Goal: Transaction & Acquisition: Book appointment/travel/reservation

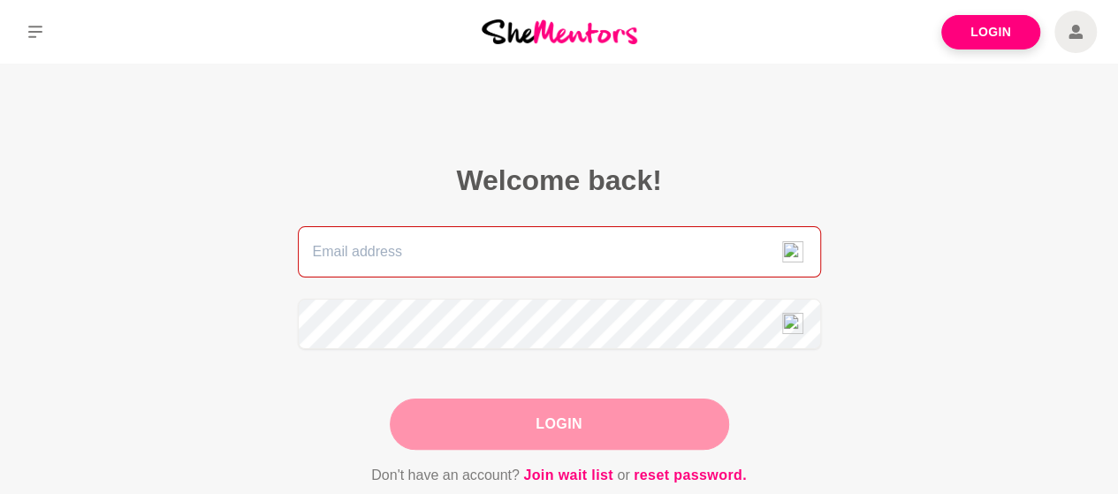
click at [453, 256] on input "email" at bounding box center [559, 251] width 523 height 51
type input "[PERSON_NAME][EMAIL_ADDRESS][DOMAIN_NAME]"
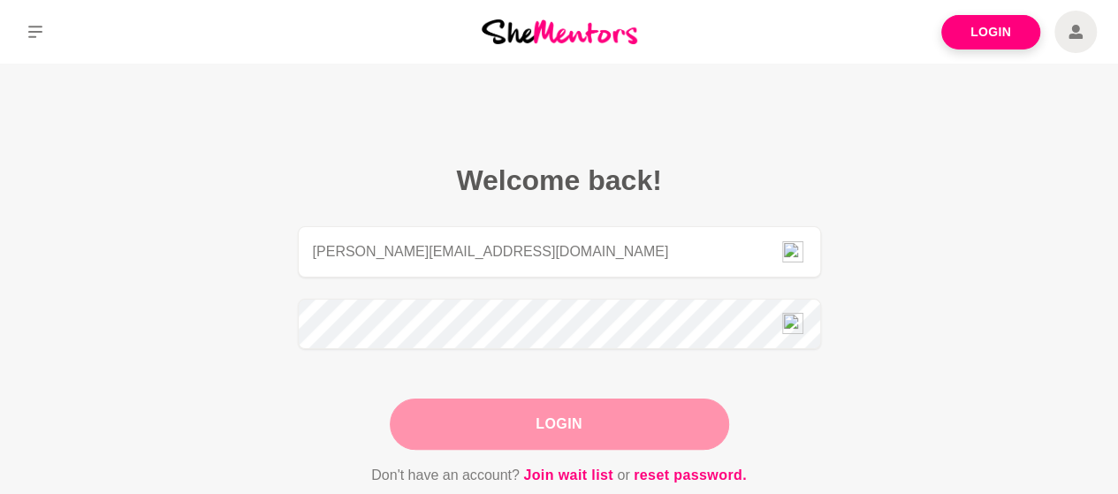
click at [456, 429] on button "Login" at bounding box center [560, 424] width 340 height 51
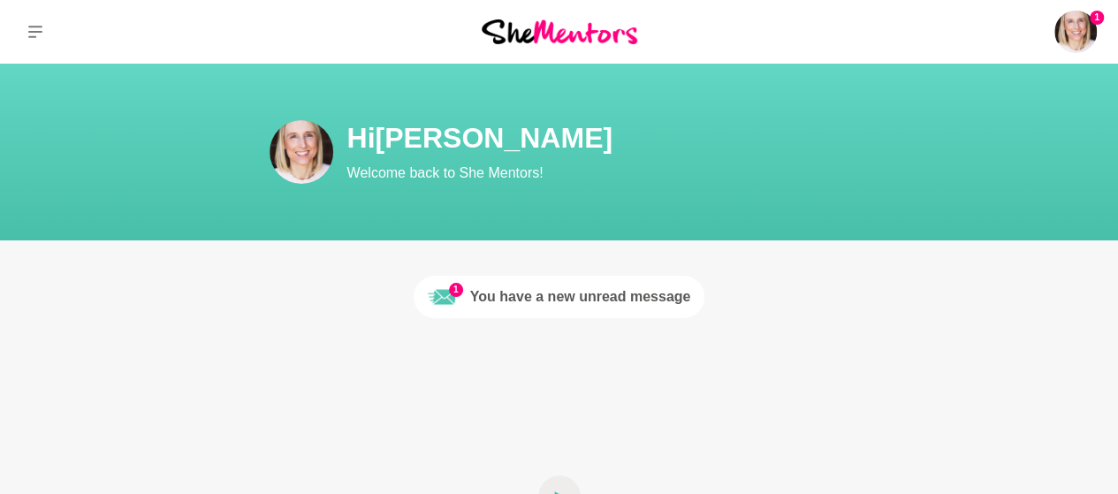
click at [546, 289] on div "You have a new unread message" at bounding box center [580, 296] width 221 height 21
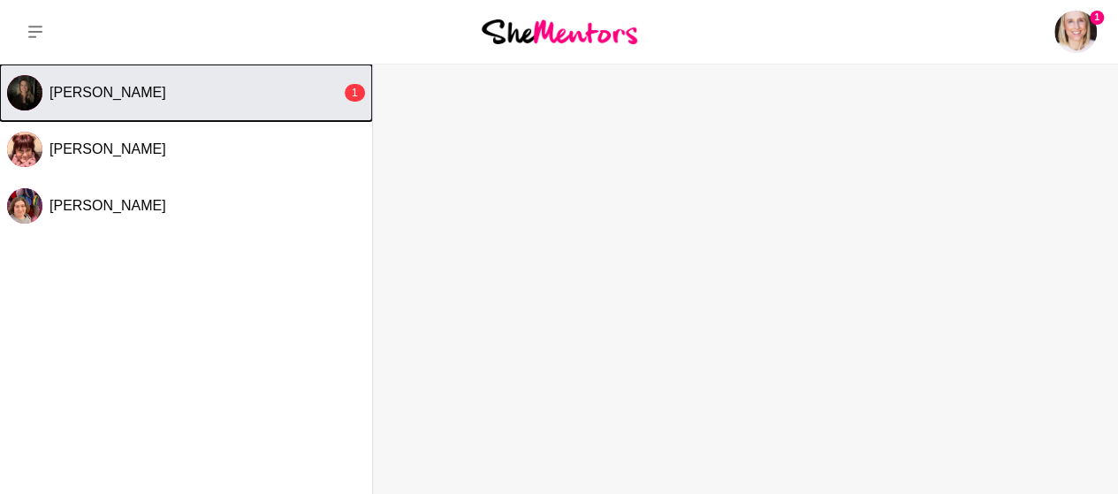
click at [283, 93] on div "[PERSON_NAME]" at bounding box center [196, 93] width 292 height 18
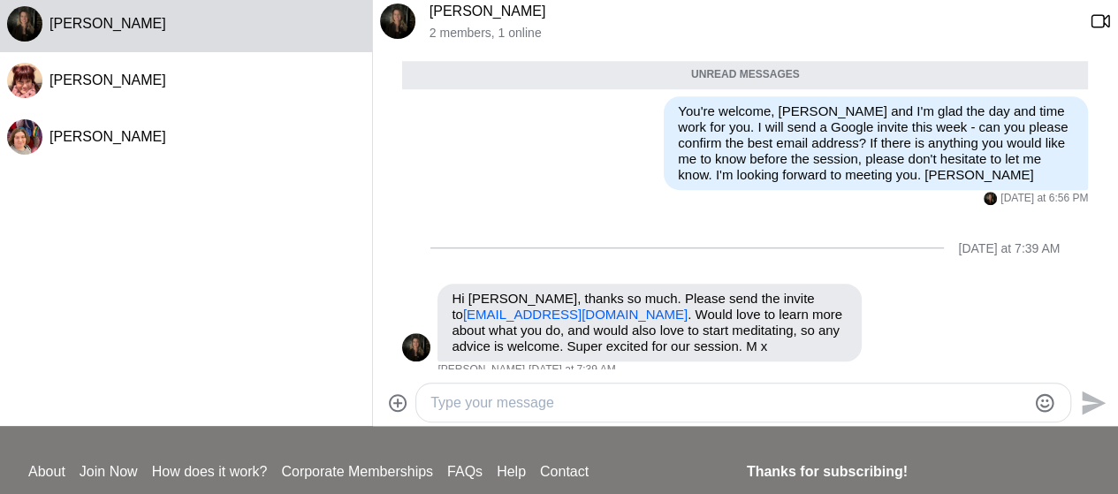
scroll to position [71, 0]
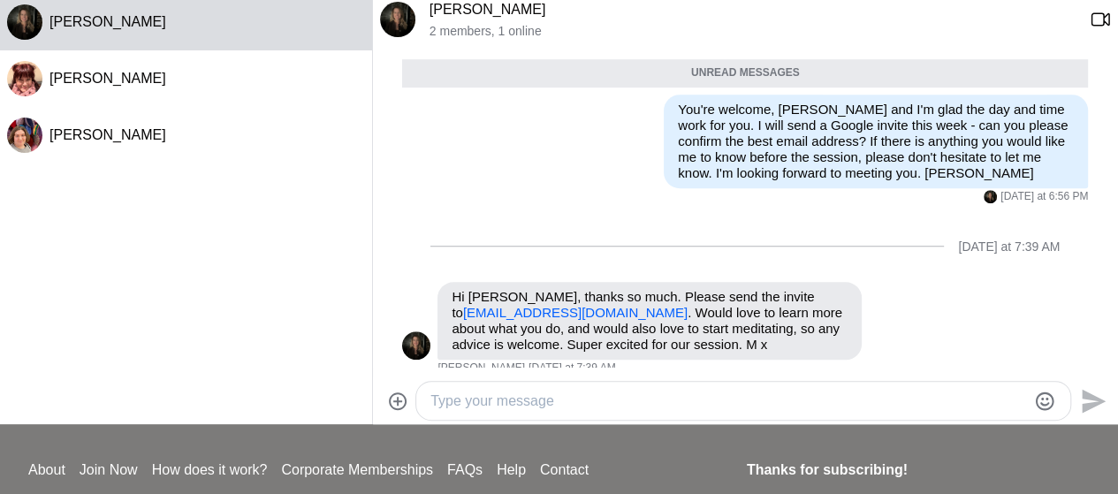
click at [559, 397] on textarea "Type your message" at bounding box center [729, 401] width 596 height 21
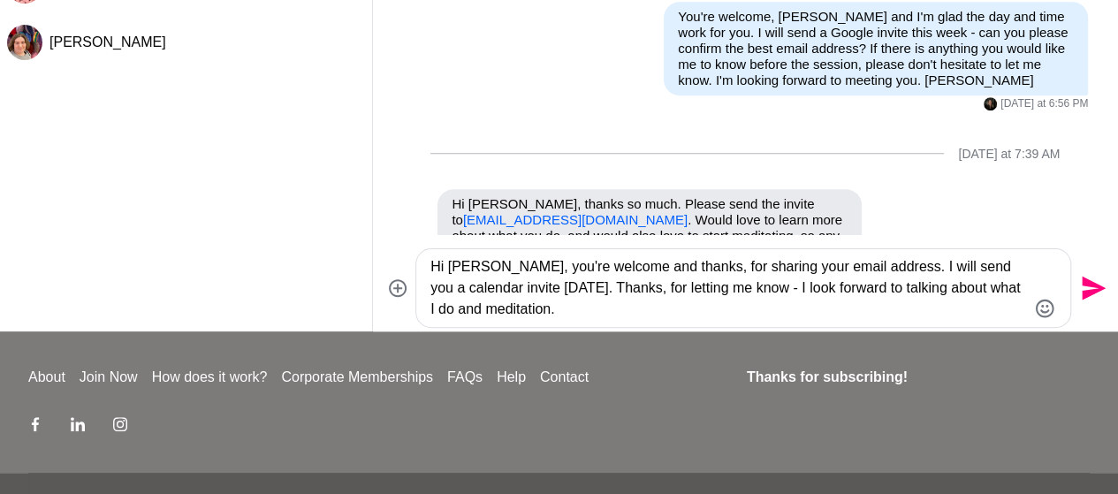
scroll to position [663, 0]
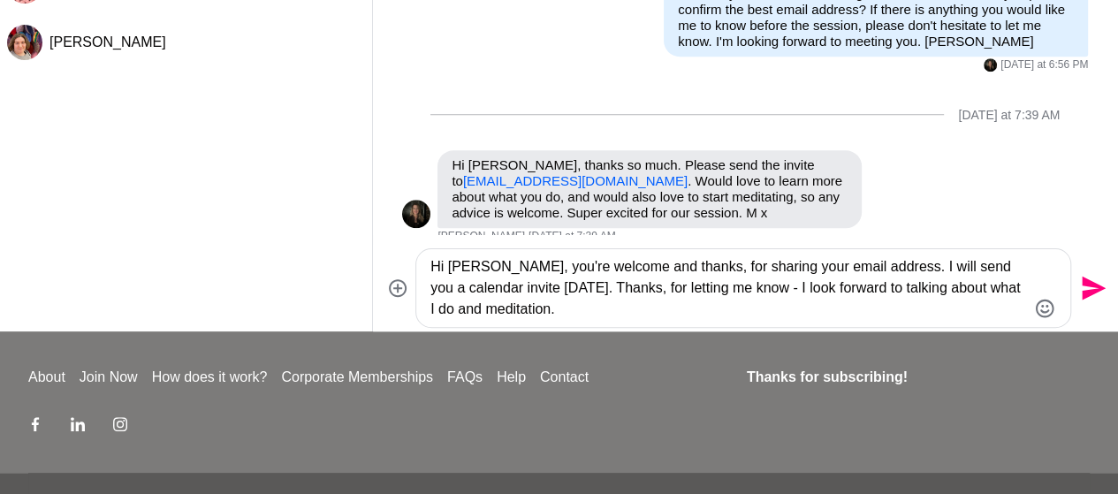
click at [617, 316] on textarea "Hi [PERSON_NAME], you're welcome and thanks, for sharing your email address. I …" at bounding box center [729, 288] width 596 height 64
click at [594, 291] on textarea "Hi [PERSON_NAME], you're welcome and thanks for sharing your email address. I w…" at bounding box center [729, 288] width 596 height 64
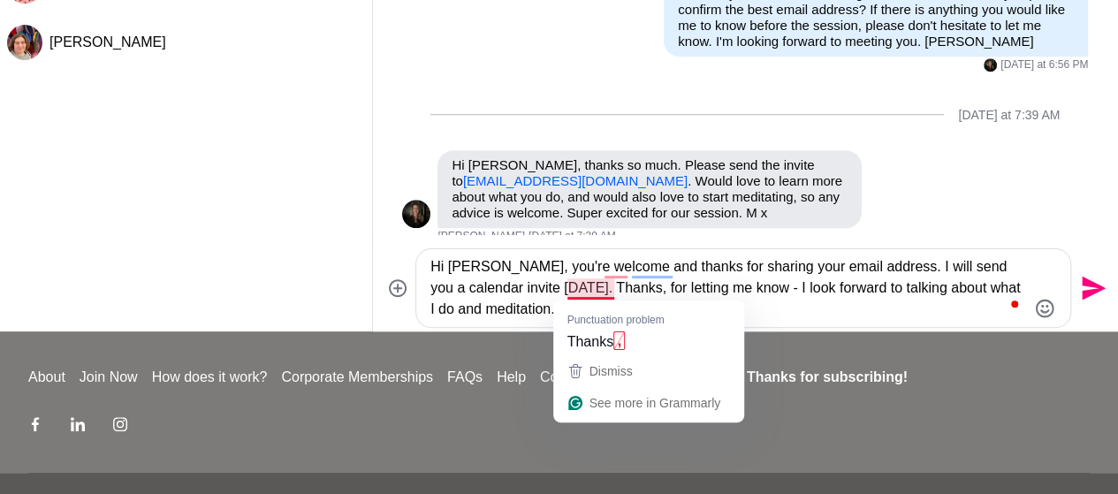
click at [585, 294] on textarea "Hi [PERSON_NAME], you're welcome and thanks for sharing your email address. I w…" at bounding box center [729, 288] width 596 height 64
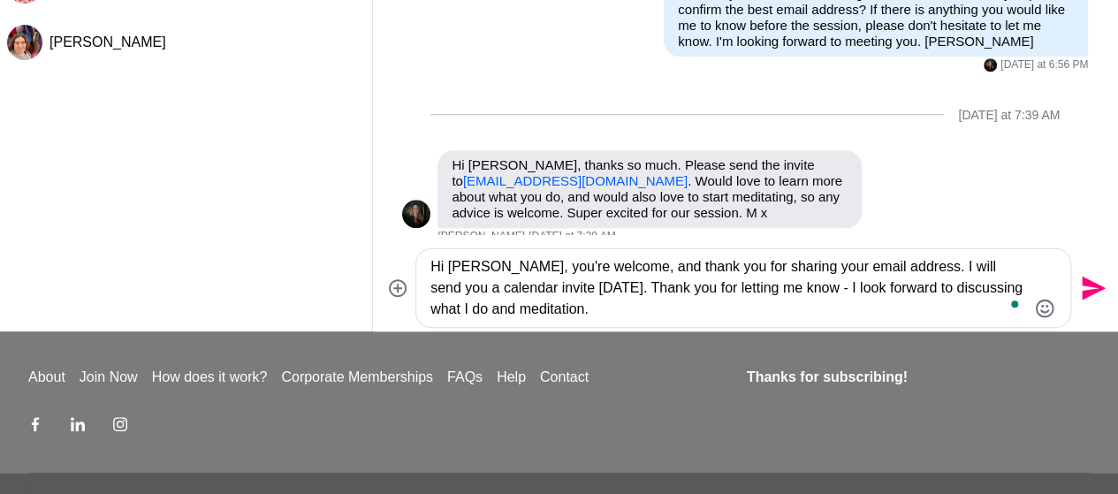
click at [571, 312] on textarea "Hi [PERSON_NAME], you're welcome, and thank you for sharing your email address.…" at bounding box center [729, 288] width 596 height 64
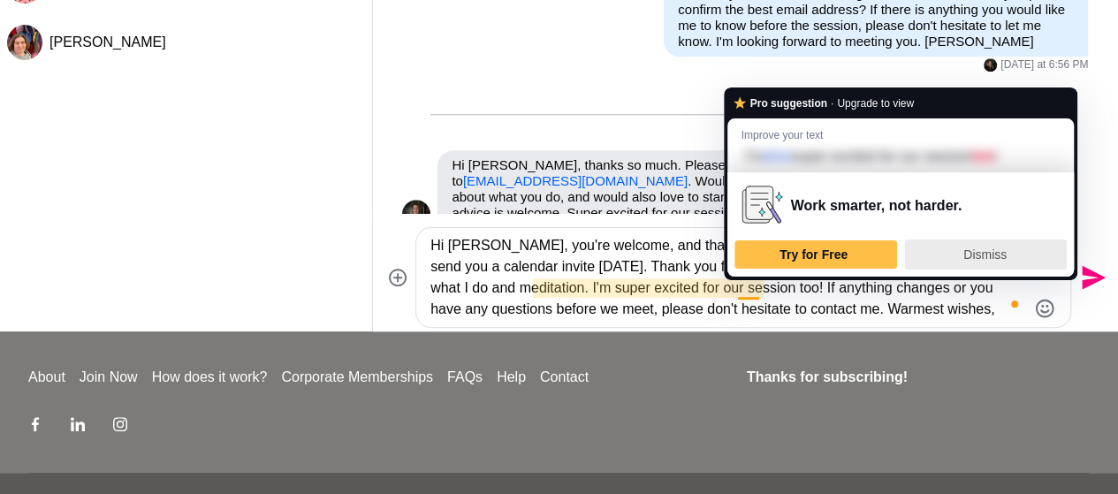
click at [954, 247] on div "Dismiss" at bounding box center [985, 254] width 147 height 28
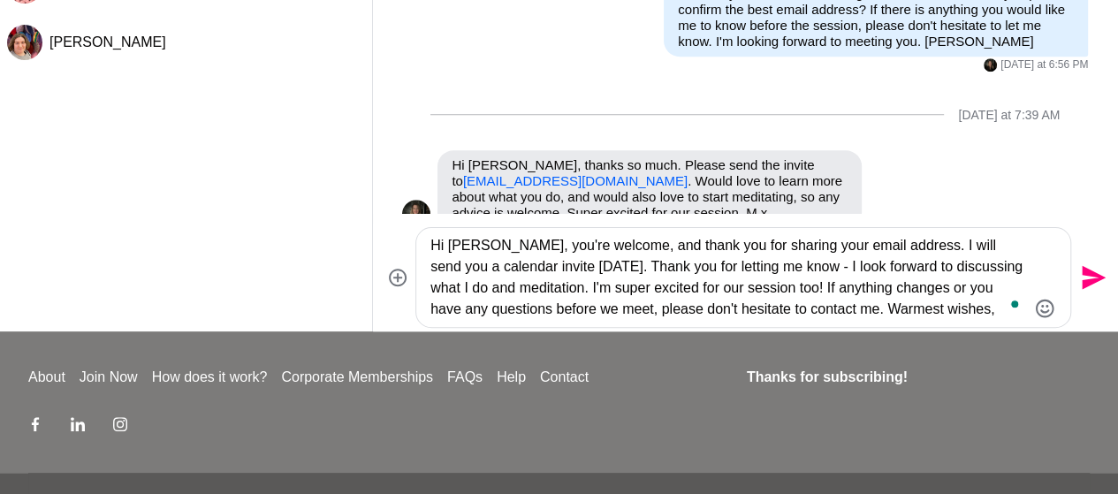
type textarea "Hi [PERSON_NAME], you're welcome, and thank you for sharing your email address.…"
click at [1093, 282] on icon "Send" at bounding box center [1094, 278] width 24 height 24
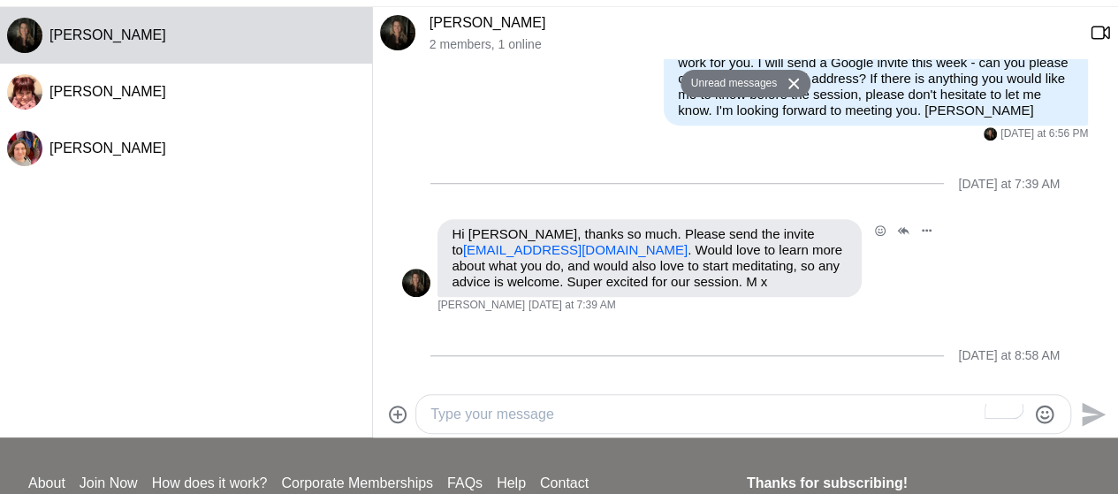
scroll to position [0, 0]
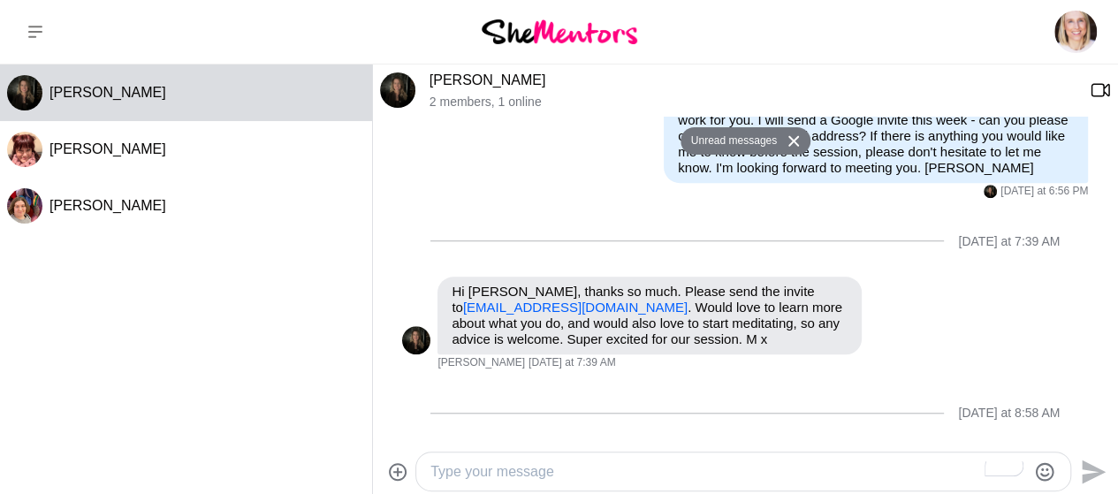
click at [620, 34] on img at bounding box center [560, 31] width 156 height 24
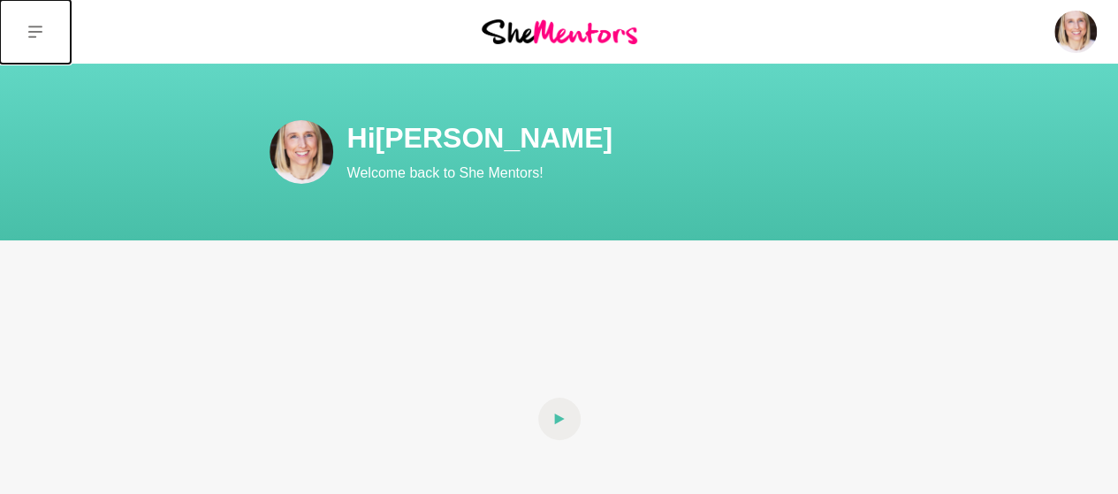
click at [39, 25] on icon at bounding box center [35, 32] width 14 height 14
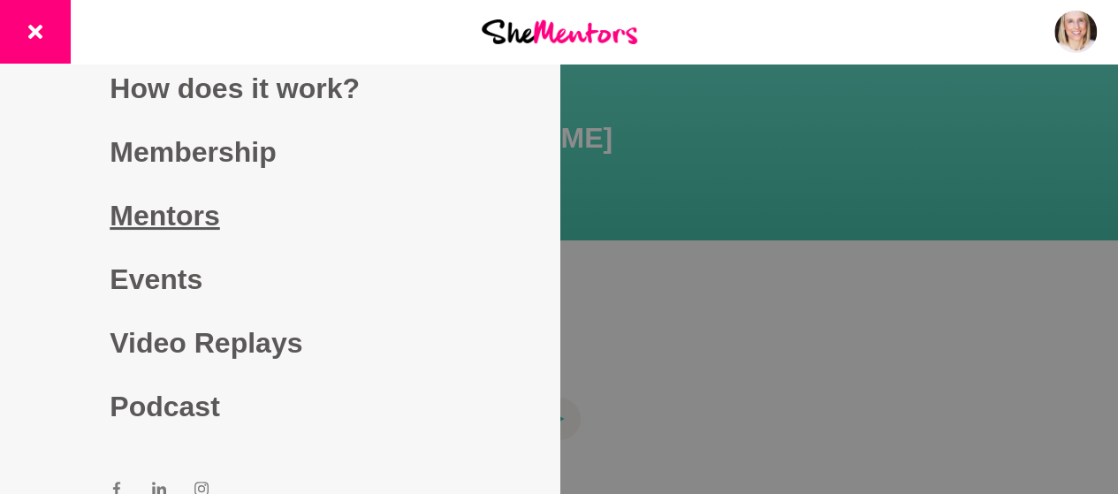
click at [146, 218] on link "Mentors" at bounding box center [280, 216] width 340 height 64
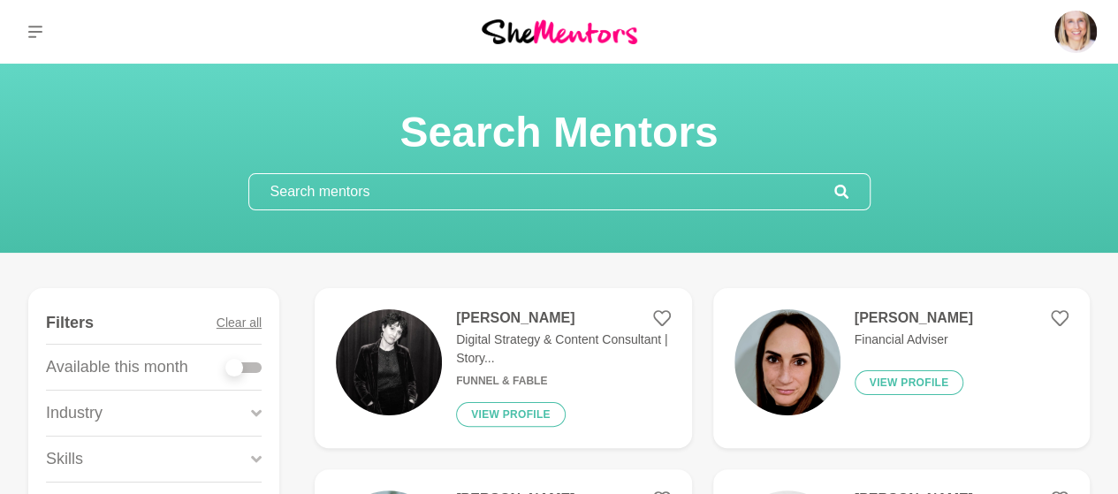
click at [321, 179] on input "text" at bounding box center [541, 191] width 585 height 35
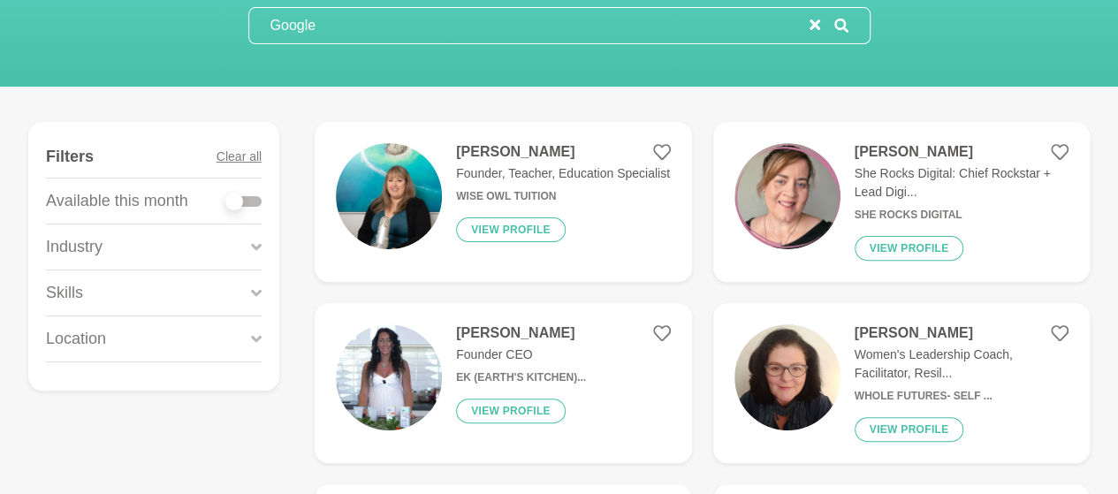
scroll to position [177, 0]
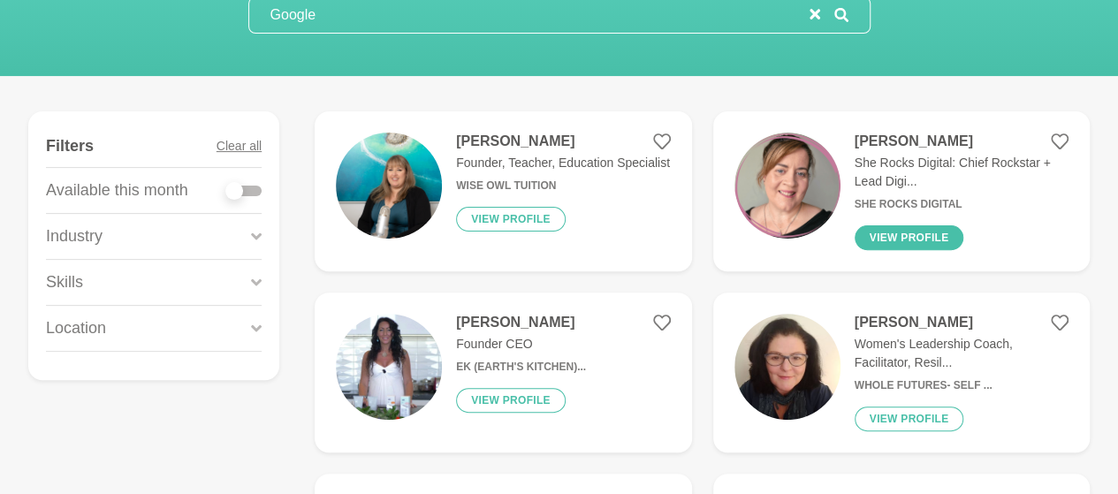
type input "Google"
click at [915, 236] on button "View profile" at bounding box center [910, 237] width 110 height 25
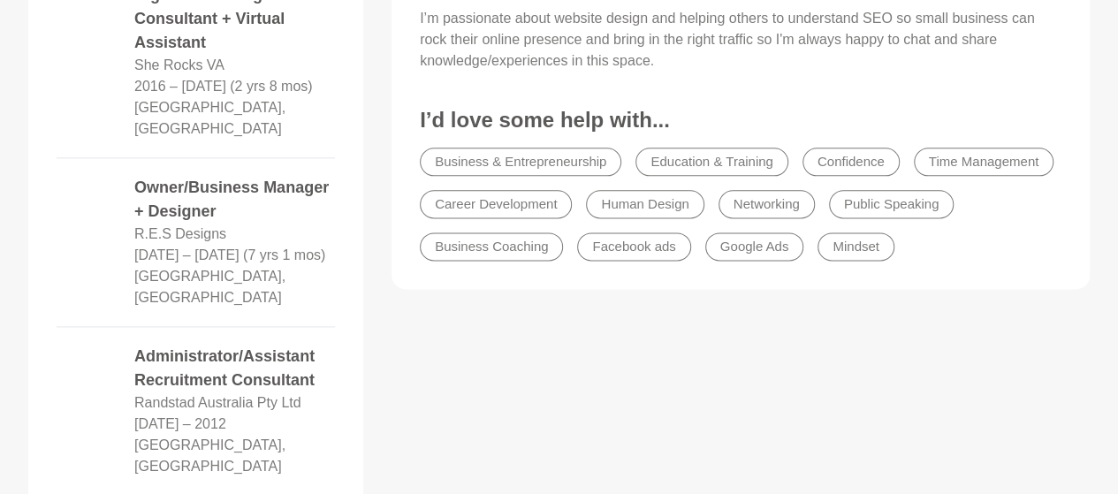
scroll to position [1061, 0]
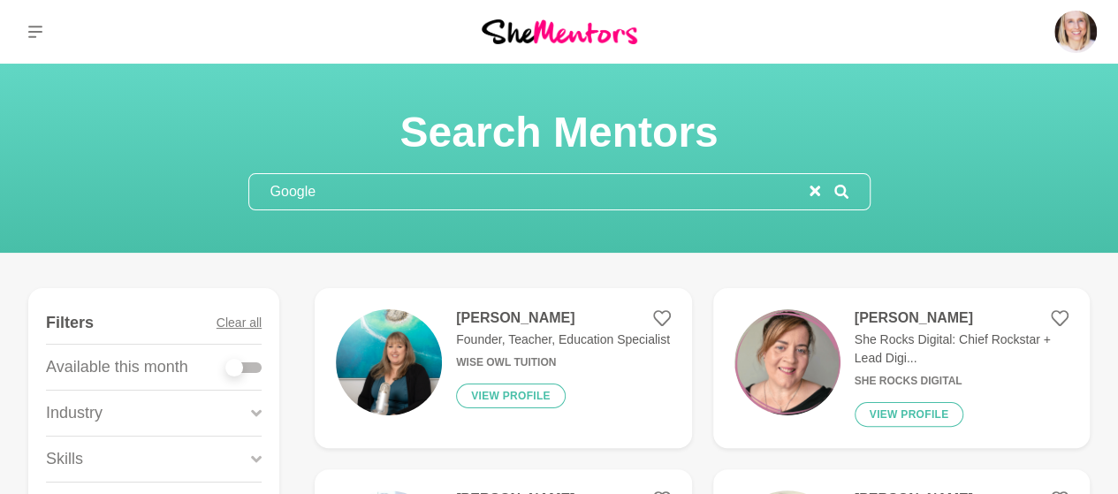
drag, startPoint x: 366, startPoint y: 174, endPoint x: 361, endPoint y: 182, distance: 9.6
click at [361, 182] on input "Google" at bounding box center [529, 191] width 561 height 35
type input "G"
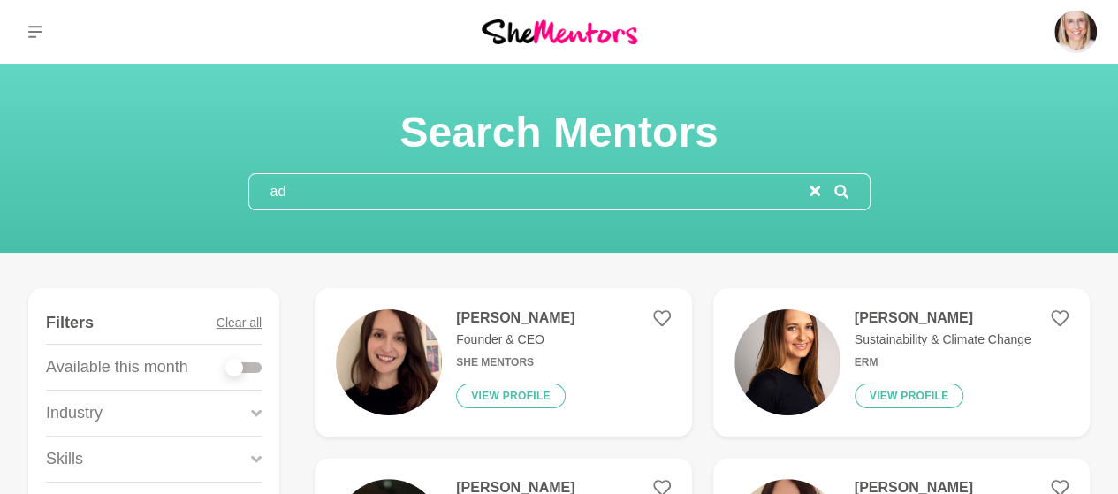
type input "a"
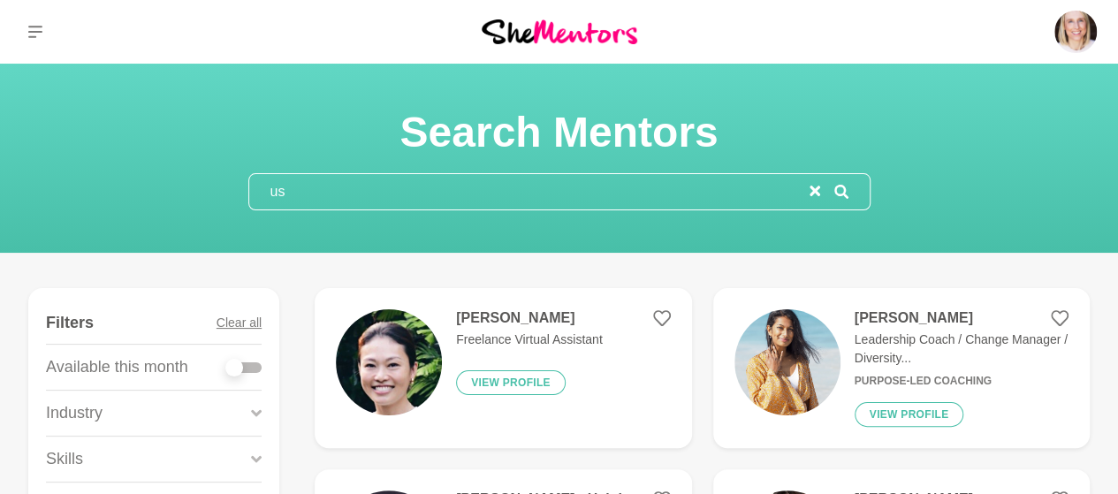
type input "u"
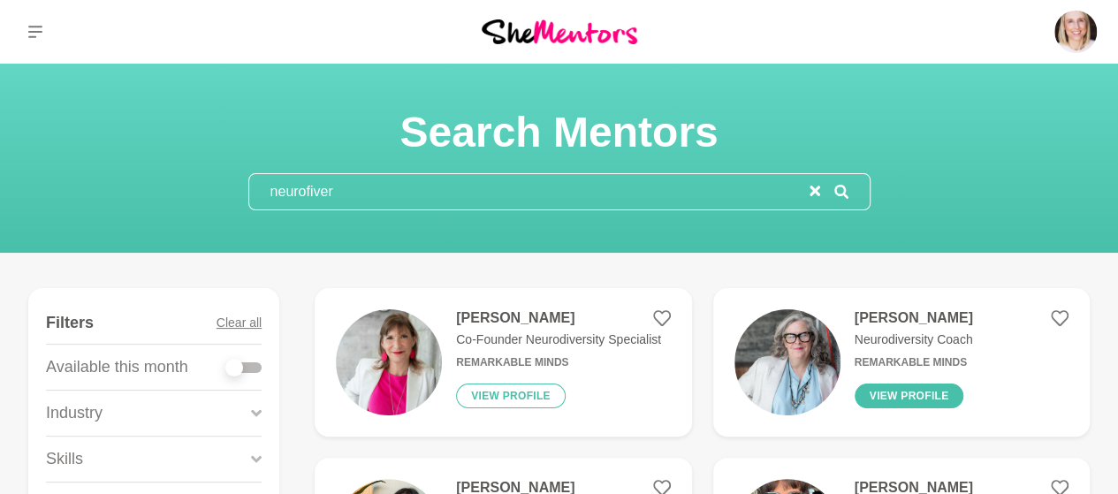
type input "neurofiver"
click at [916, 390] on button "View profile" at bounding box center [910, 396] width 110 height 25
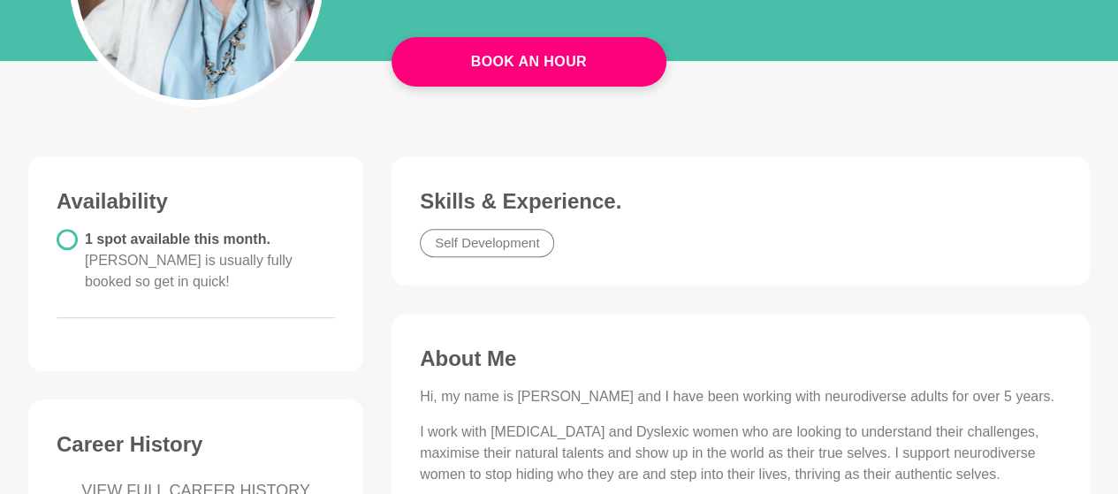
scroll to position [283, 0]
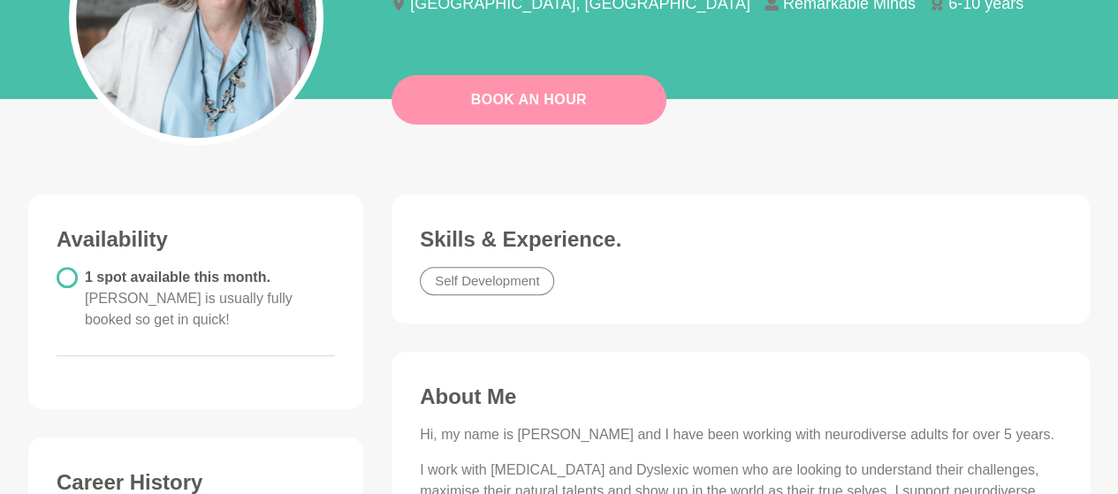
click at [576, 98] on link "Book An Hour" at bounding box center [529, 100] width 275 height 50
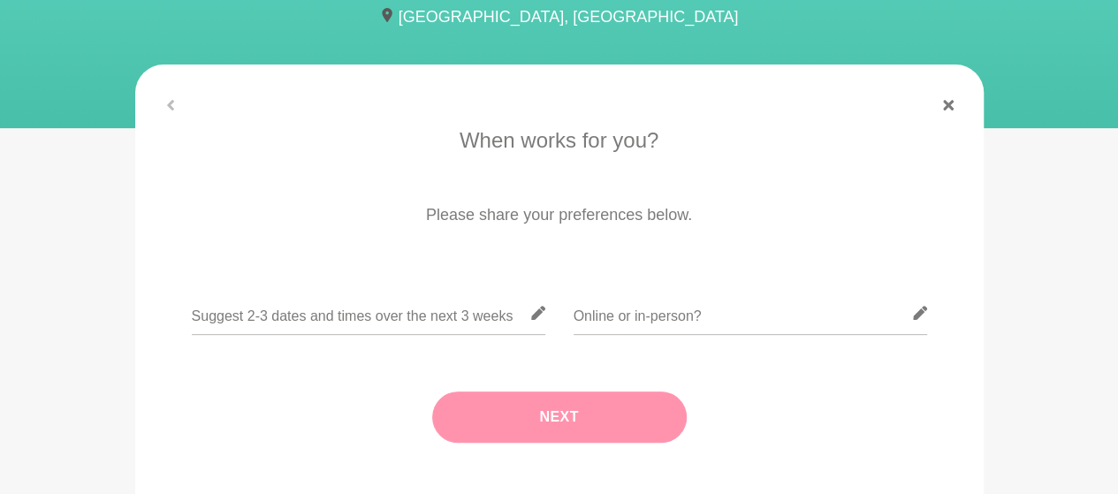
scroll to position [212, 0]
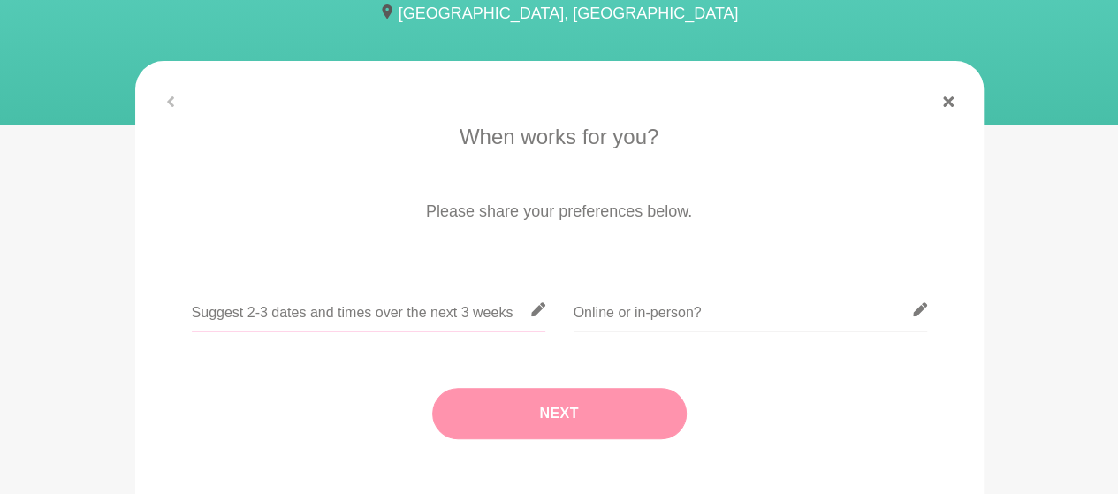
click at [361, 314] on input "text" at bounding box center [369, 309] width 354 height 43
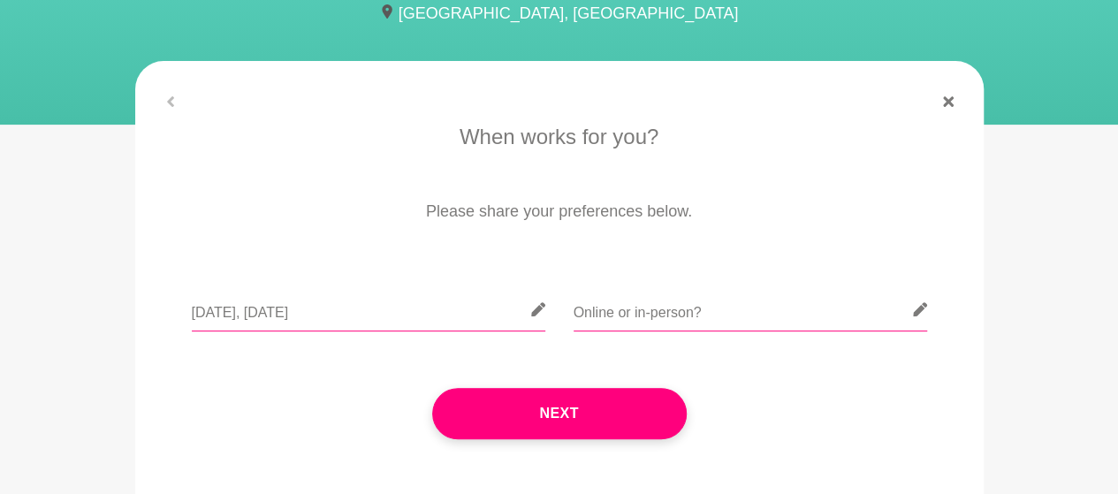
type input "[DATE], [DATE]"
click at [581, 310] on input "text" at bounding box center [751, 309] width 354 height 43
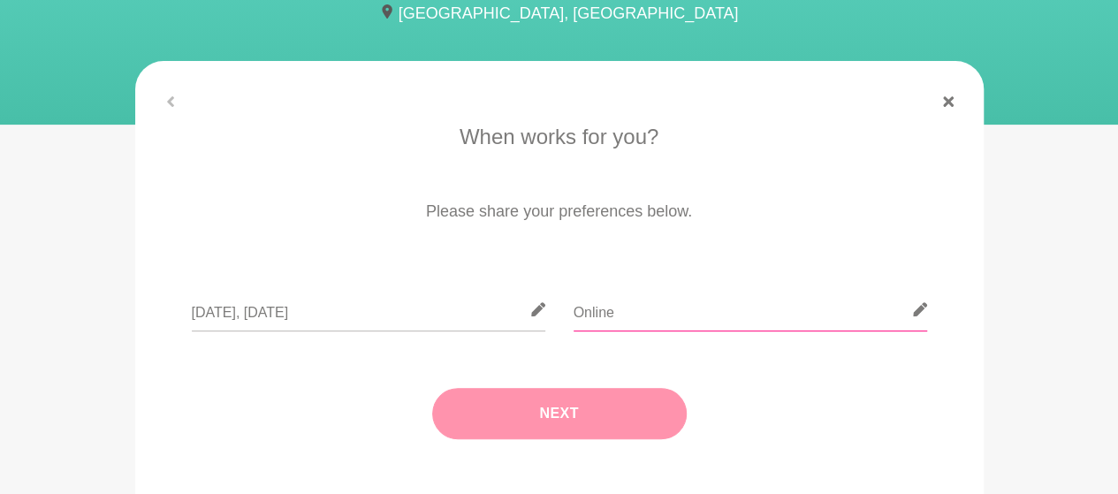
type input "Online"
click at [599, 416] on button "Next" at bounding box center [559, 413] width 255 height 51
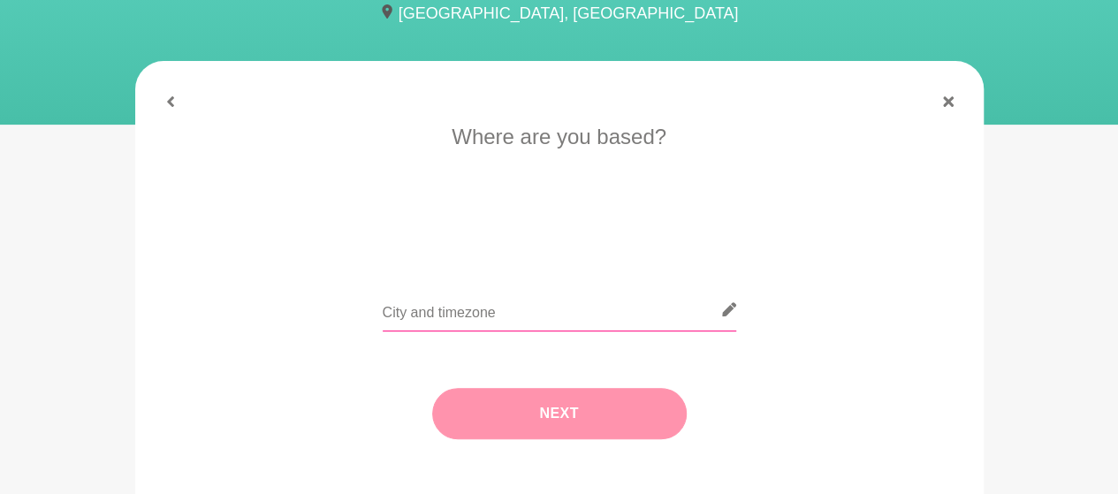
click at [472, 323] on input "text" at bounding box center [560, 309] width 354 height 43
type input "Sydney AEST"
click at [562, 420] on button "Next" at bounding box center [559, 413] width 255 height 51
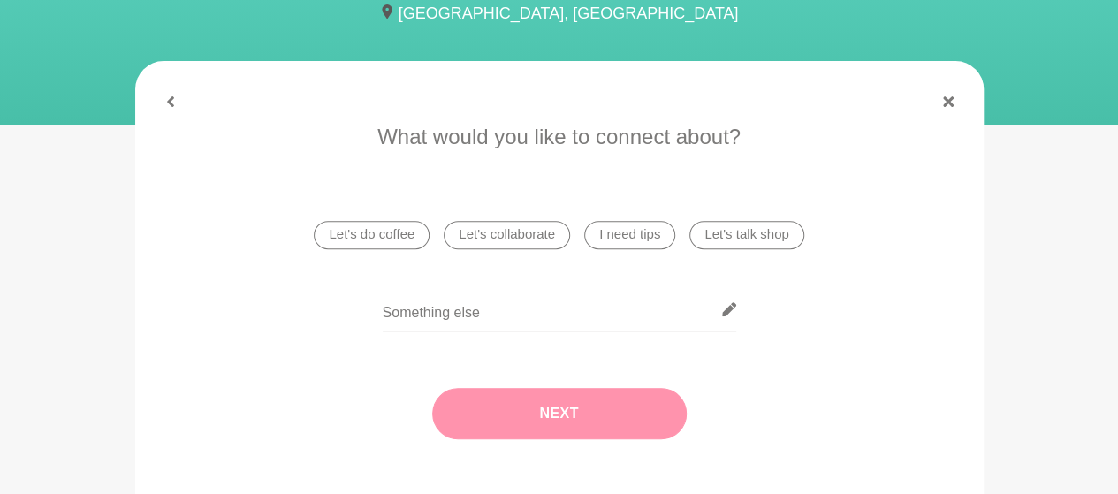
click at [633, 230] on li "I need tips" at bounding box center [629, 235] width 91 height 28
click at [622, 406] on button "Next" at bounding box center [559, 413] width 255 height 51
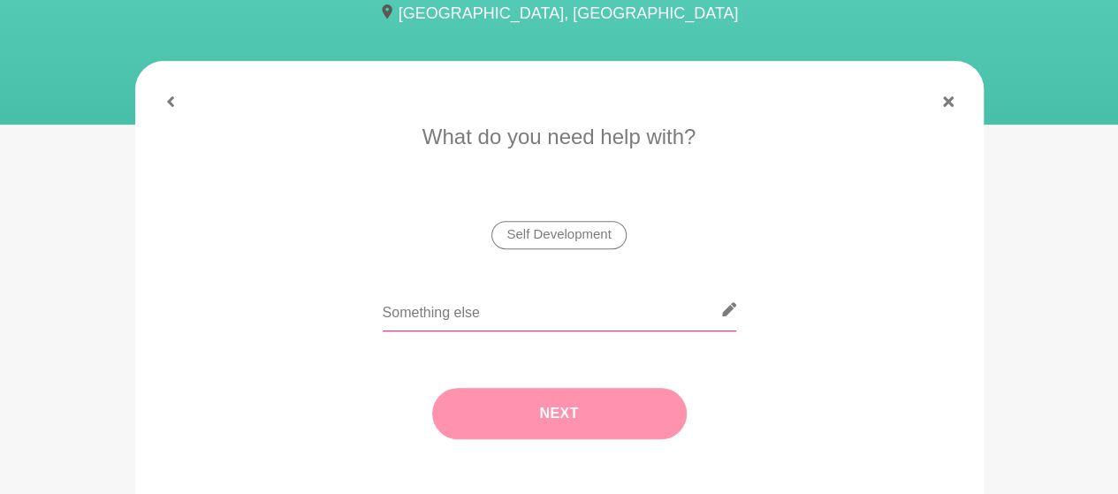
click at [436, 319] on input "text" at bounding box center [560, 309] width 354 height 43
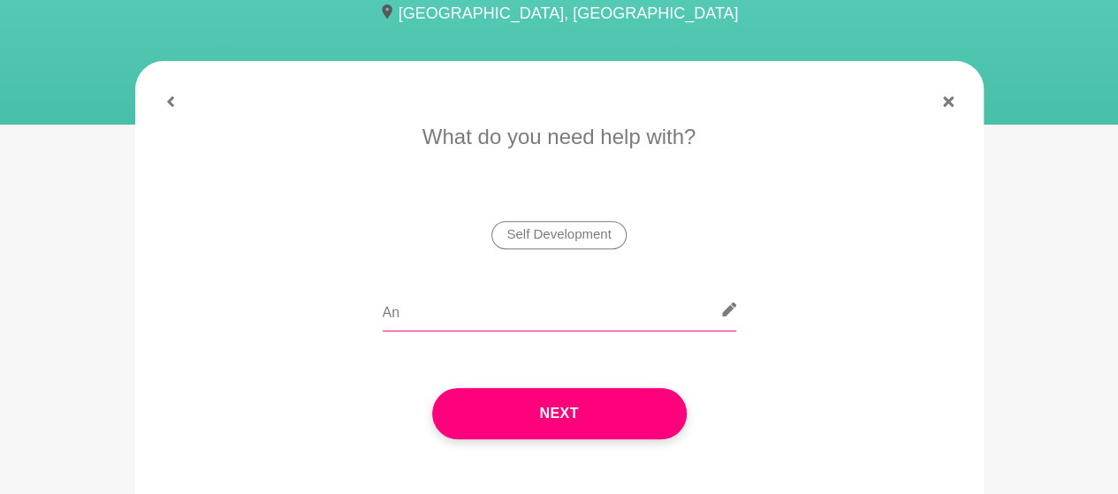
type input "A"
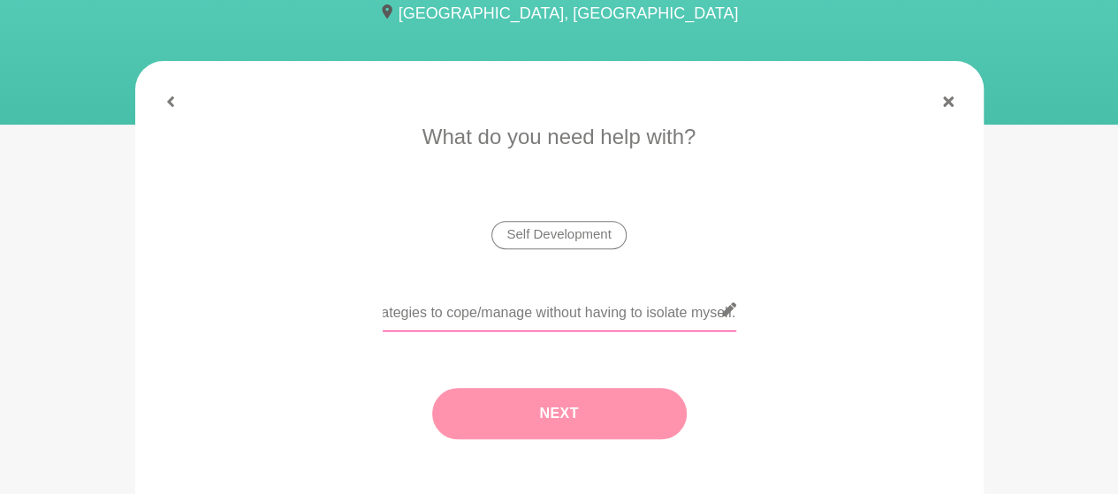
type input "I'd love to learn more about neurodiversity (AuADHD) and learn more strategies …"
click at [622, 414] on button "Next" at bounding box center [559, 413] width 255 height 51
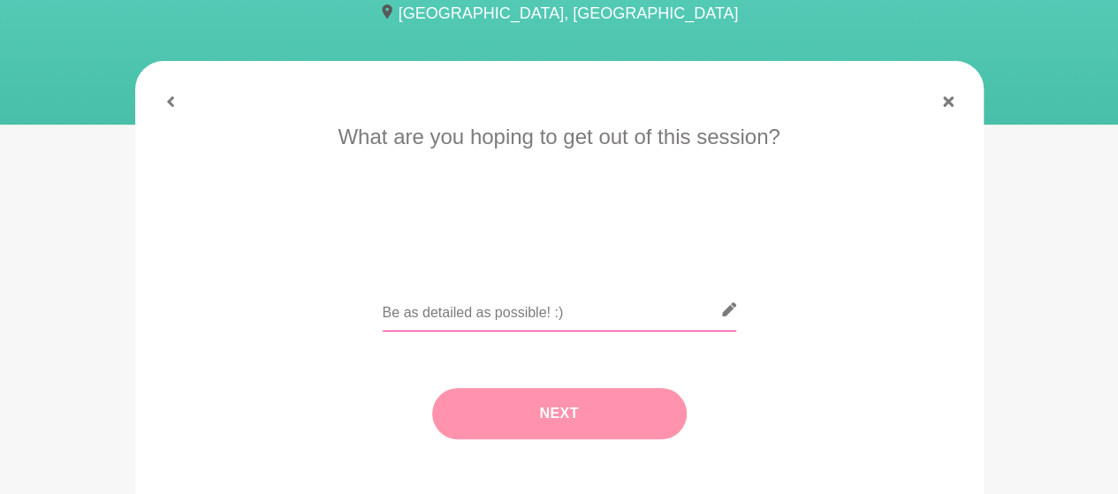
click at [467, 295] on input "text" at bounding box center [560, 309] width 354 height 43
type input "L"
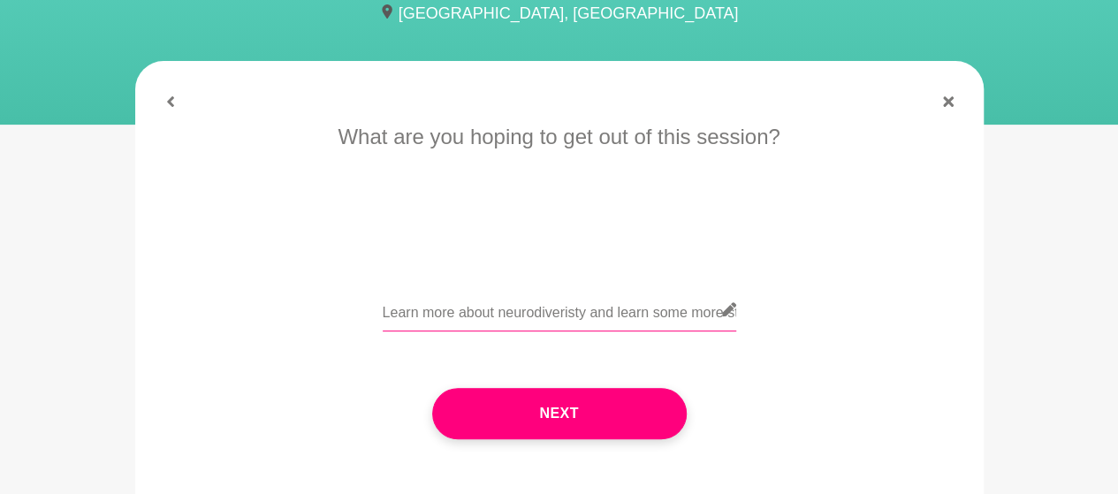
click at [696, 311] on input "Learn more about neurodiveristy and learn some more strategies to cope/manage o…" at bounding box center [560, 309] width 354 height 43
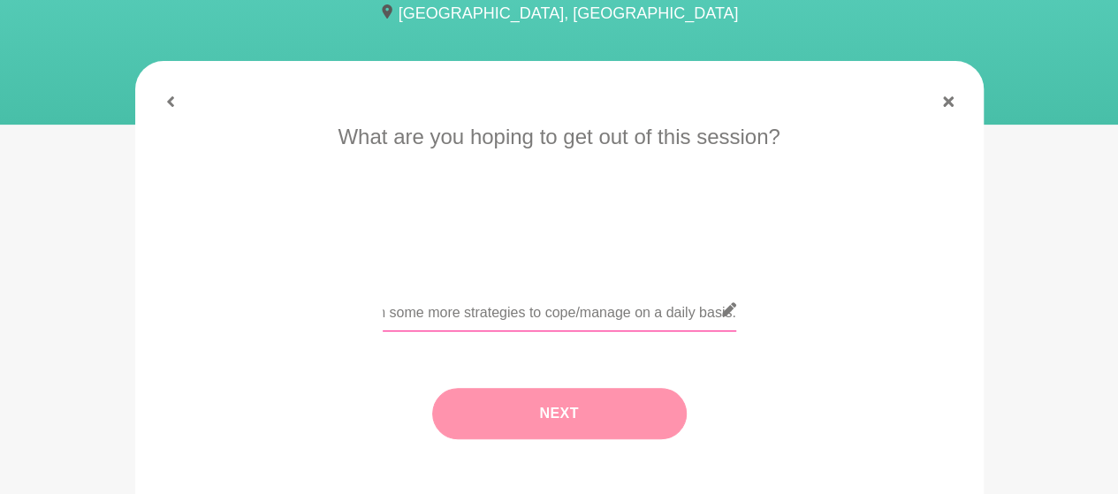
type input "Learn more about neurodiveristy and learn some more strategies to cope/manage o…"
click at [632, 420] on button "Next" at bounding box center [559, 413] width 255 height 51
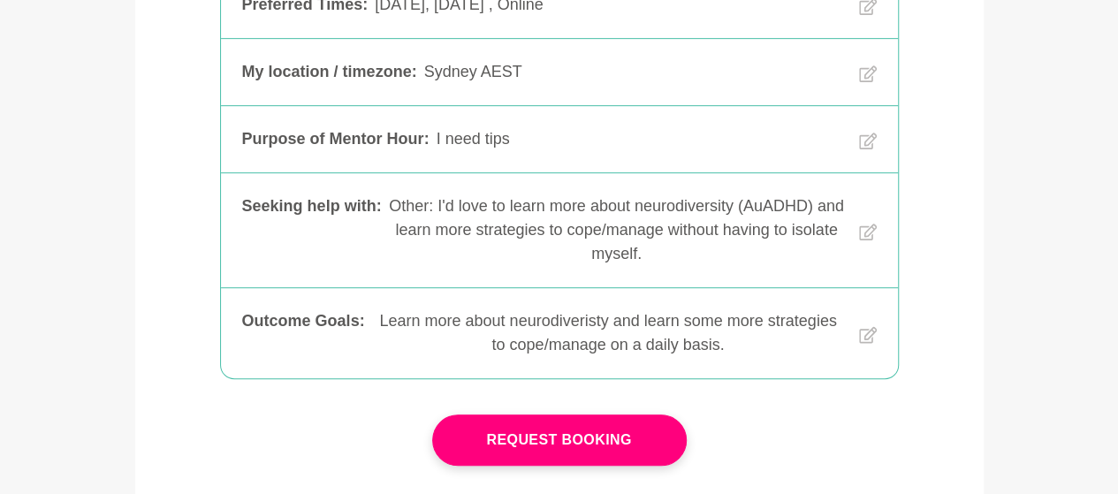
scroll to position [500, 0]
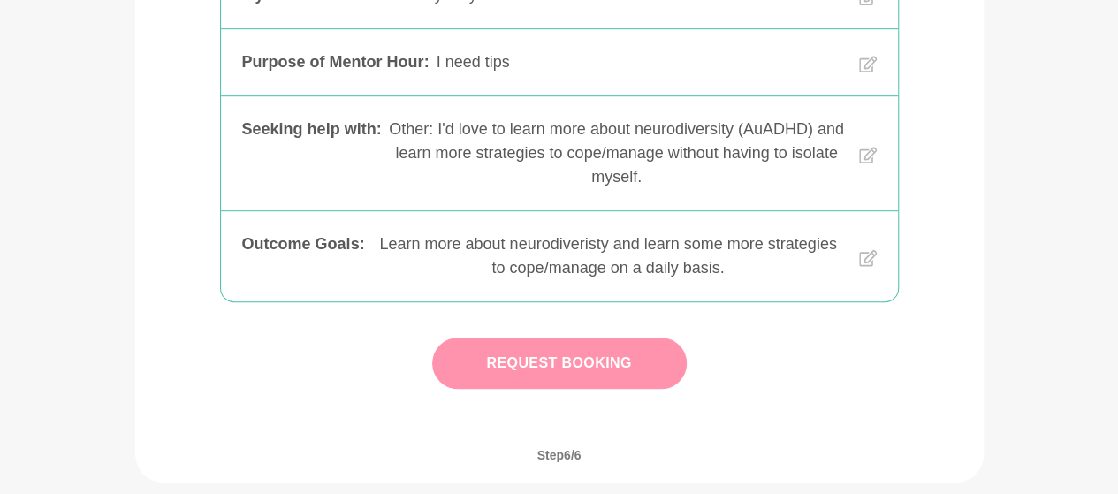
click at [625, 362] on button "Request Booking" at bounding box center [559, 363] width 255 height 51
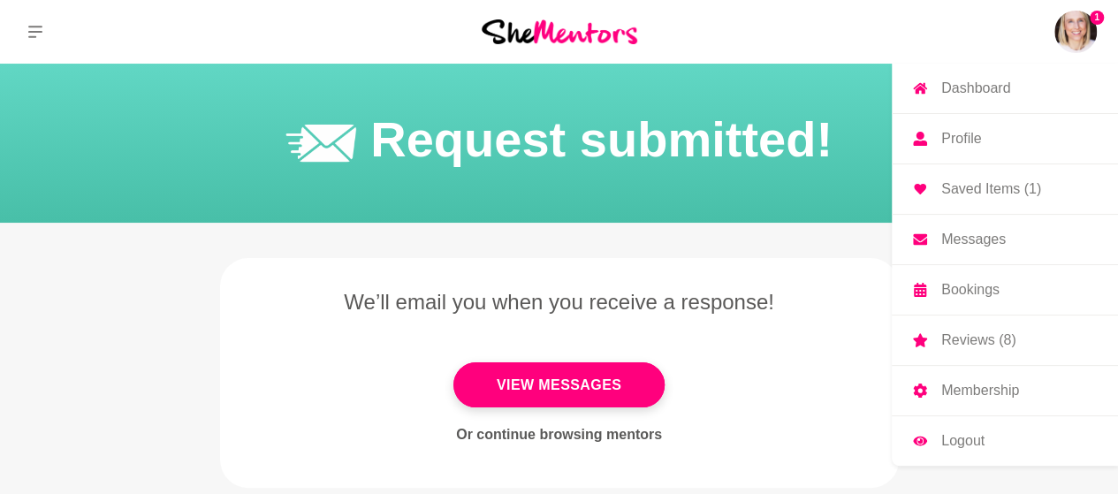
click at [1073, 25] on img at bounding box center [1076, 32] width 42 height 42
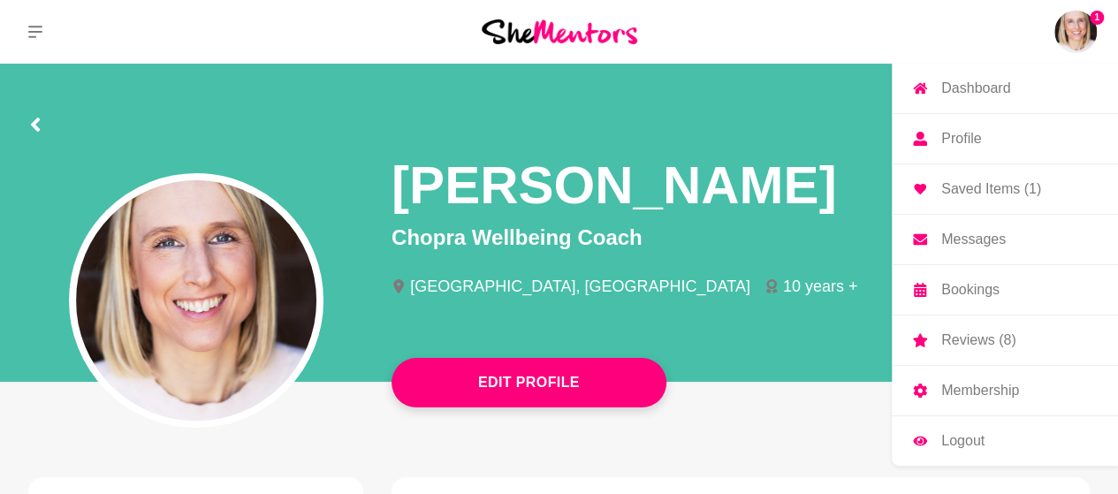
click at [957, 442] on p "Logout" at bounding box center [963, 441] width 43 height 14
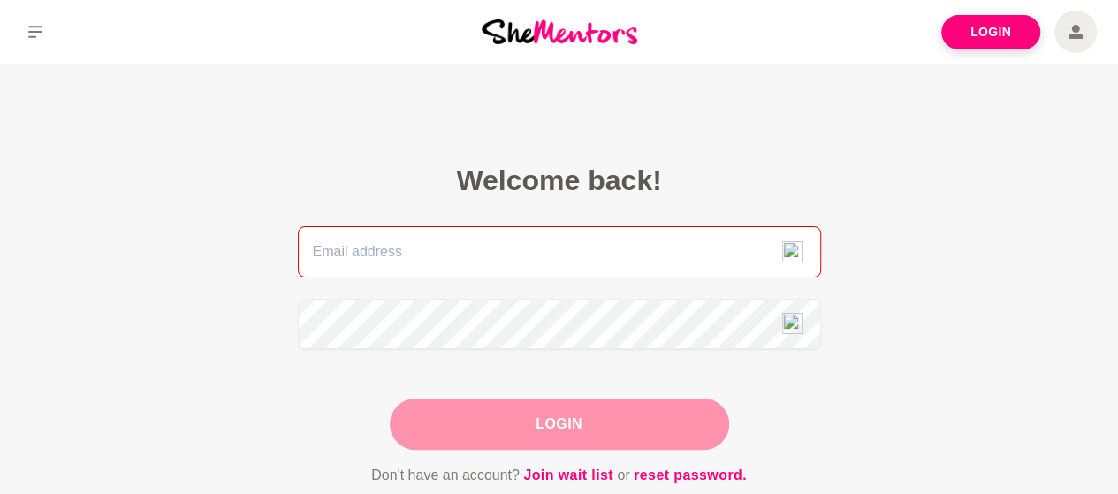
click at [350, 254] on input "email" at bounding box center [559, 251] width 523 height 51
type input "[PERSON_NAME][EMAIL_ADDRESS][DOMAIN_NAME]"
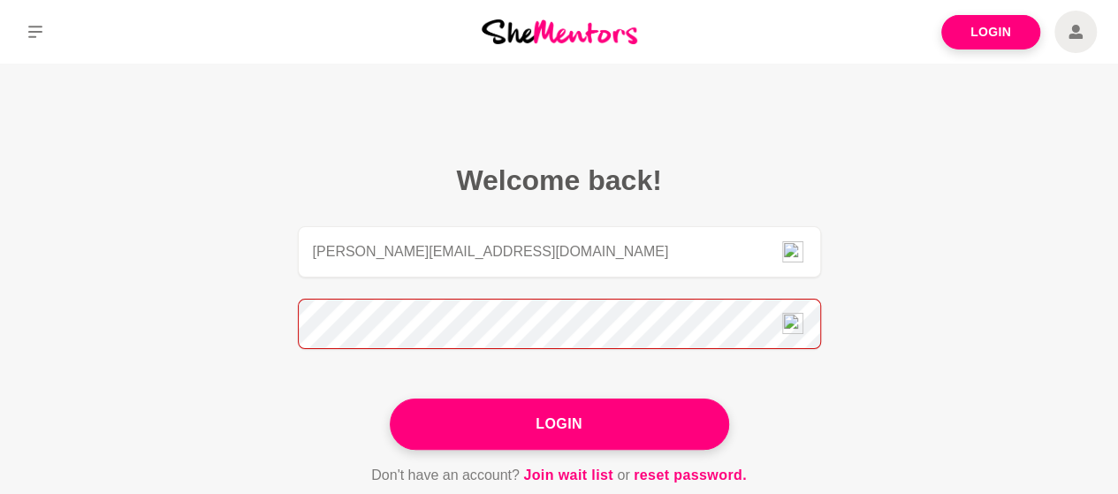
click at [390, 399] on button "Login" at bounding box center [560, 424] width 340 height 51
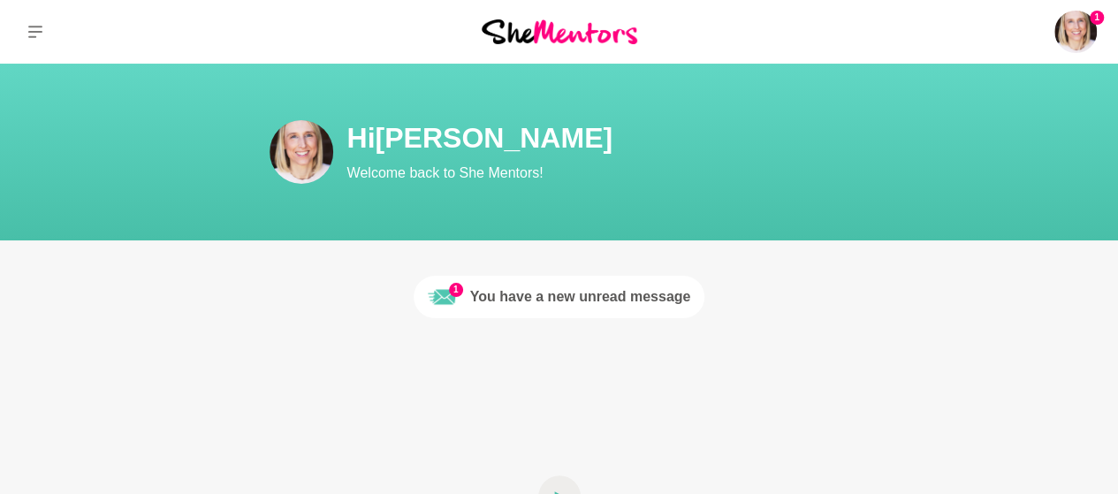
click at [594, 299] on div "You have a new unread message" at bounding box center [580, 296] width 221 height 21
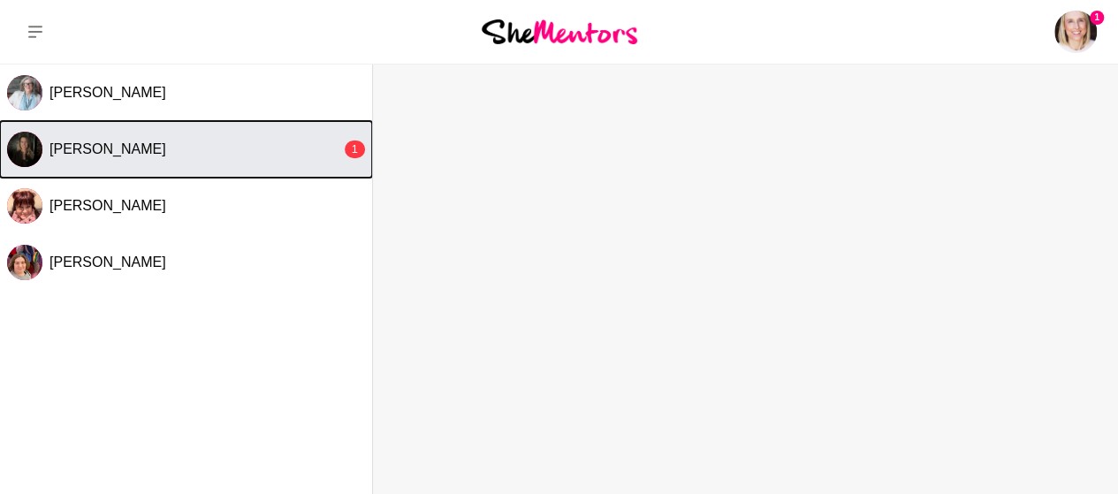
click at [184, 167] on button "[PERSON_NAME] 1" at bounding box center [186, 149] width 372 height 57
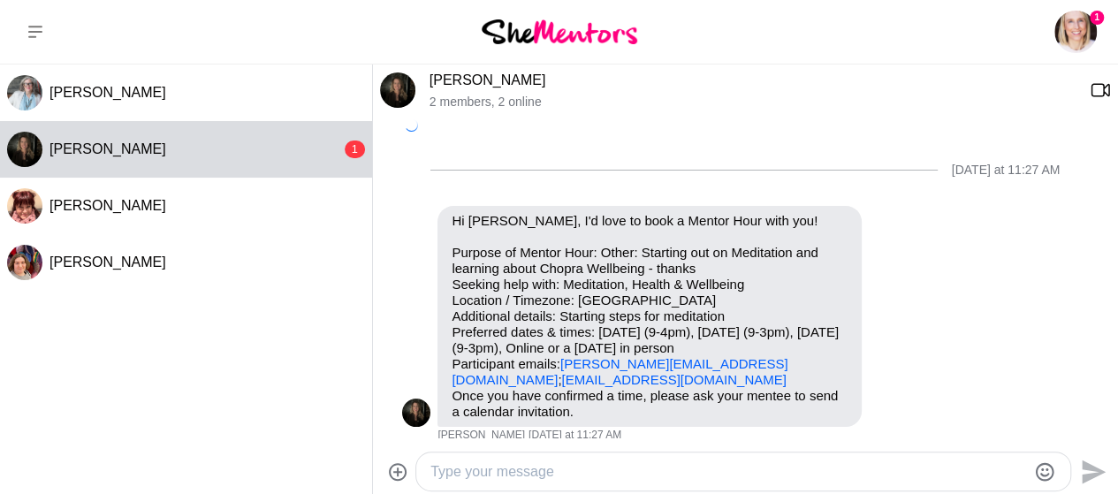
scroll to position [881, 0]
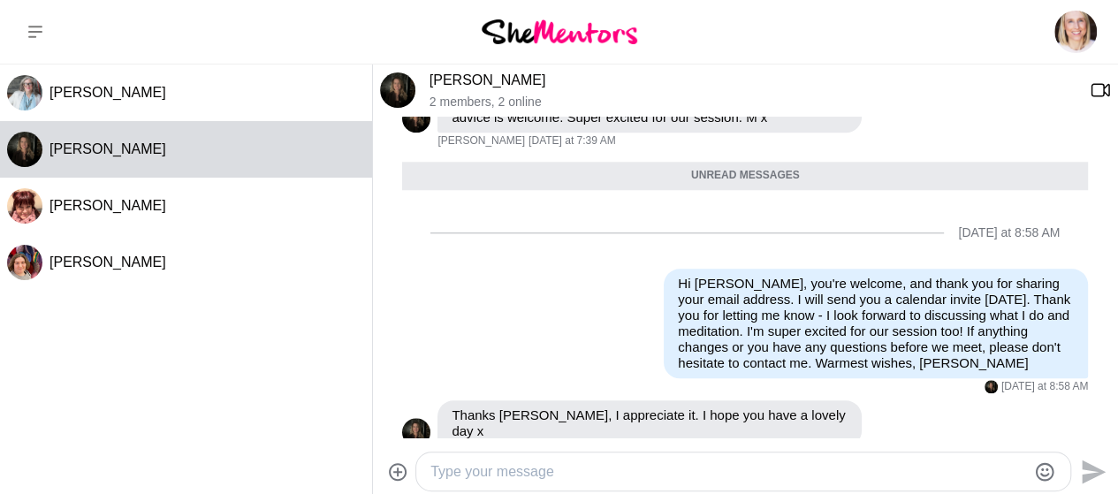
click at [497, 475] on textarea "Type your message" at bounding box center [729, 472] width 596 height 21
click at [530, 471] on textarea "You're welcome. Have a lovely day too. x" at bounding box center [729, 472] width 596 height 21
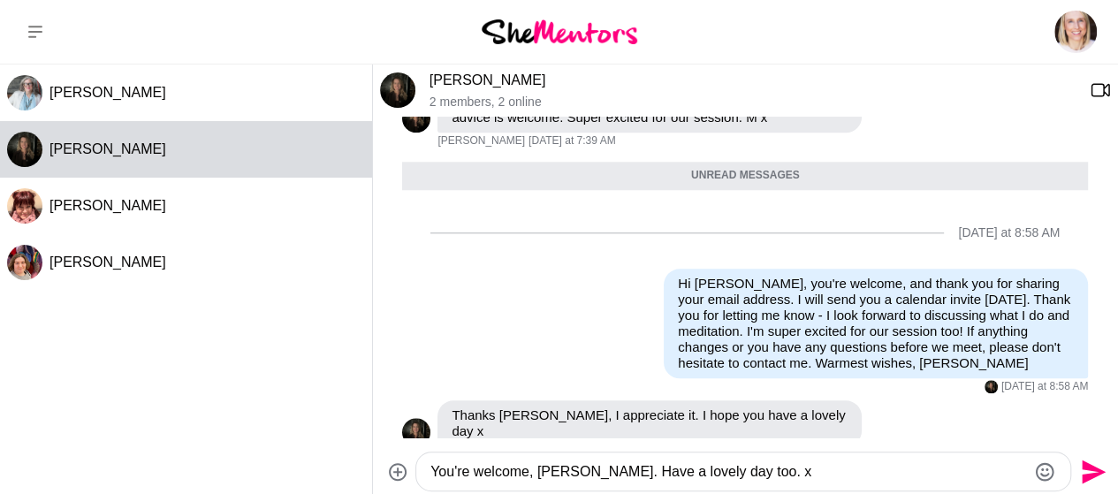
click at [785, 482] on textarea "You're welcome, Marisse. Have a lovely day too. x" at bounding box center [729, 472] width 596 height 21
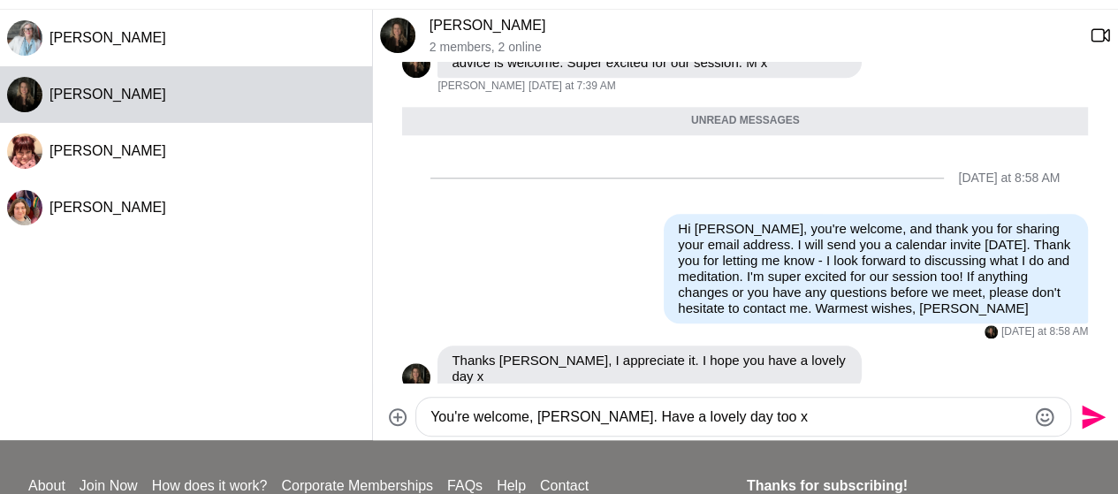
scroll to position [83, 0]
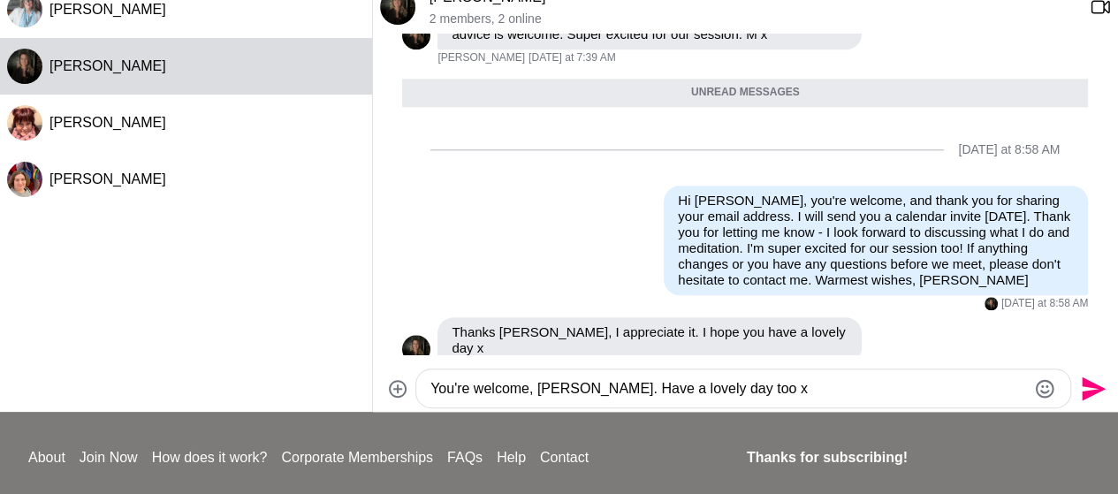
type textarea "You're welcome, Marisse. Have a lovely day too x"
click at [1074, 384] on button "Send" at bounding box center [1092, 389] width 40 height 40
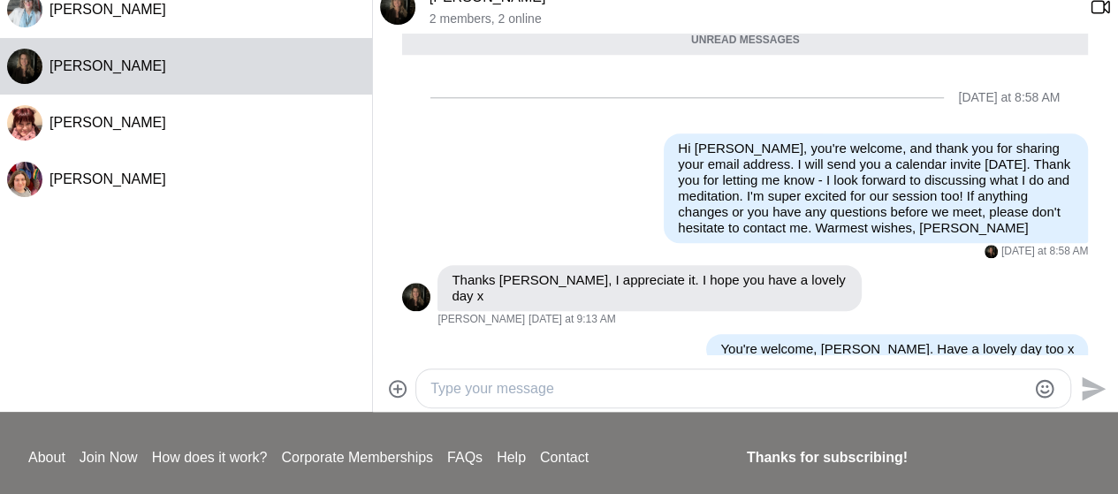
scroll to position [27, 0]
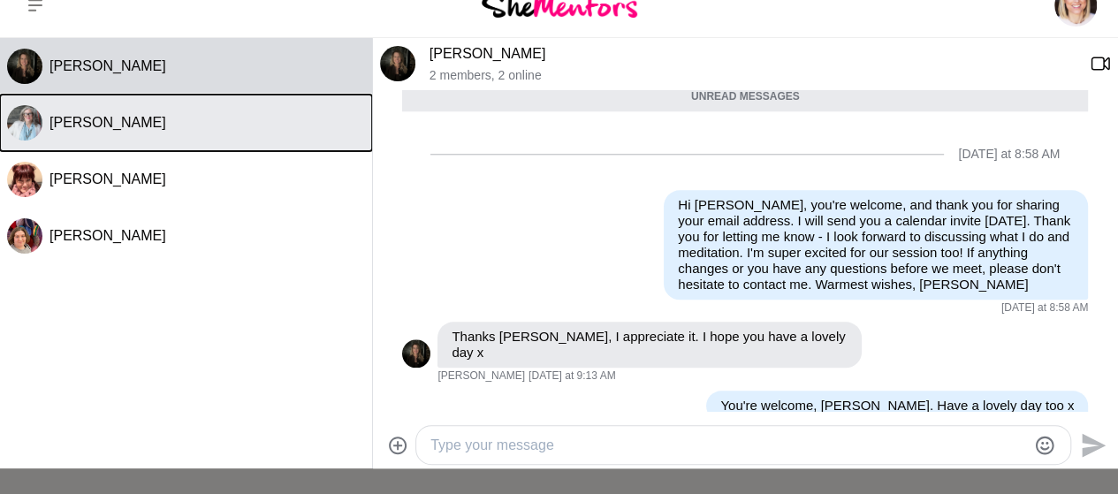
click at [206, 132] on button "[PERSON_NAME]" at bounding box center [186, 123] width 372 height 57
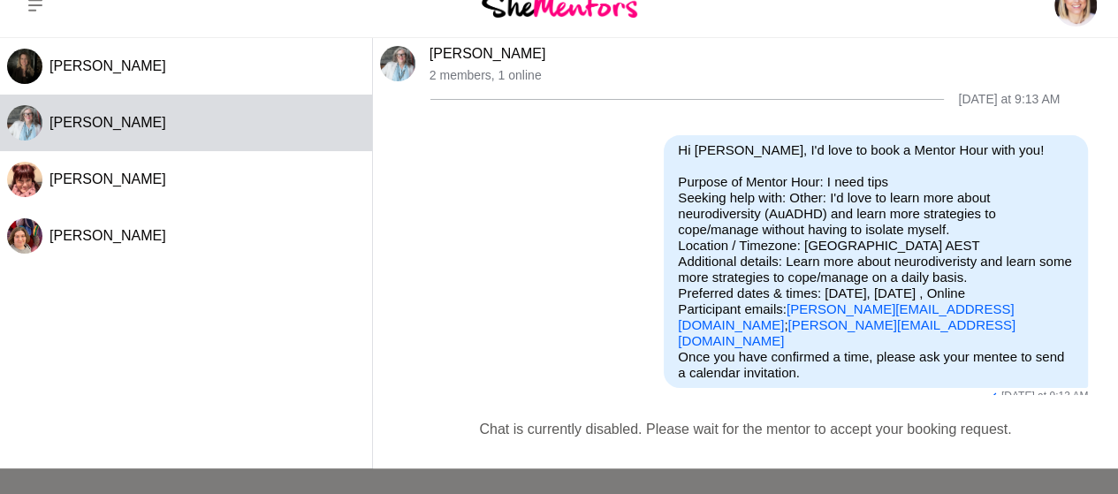
click at [389, 63] on img at bounding box center [397, 63] width 35 height 35
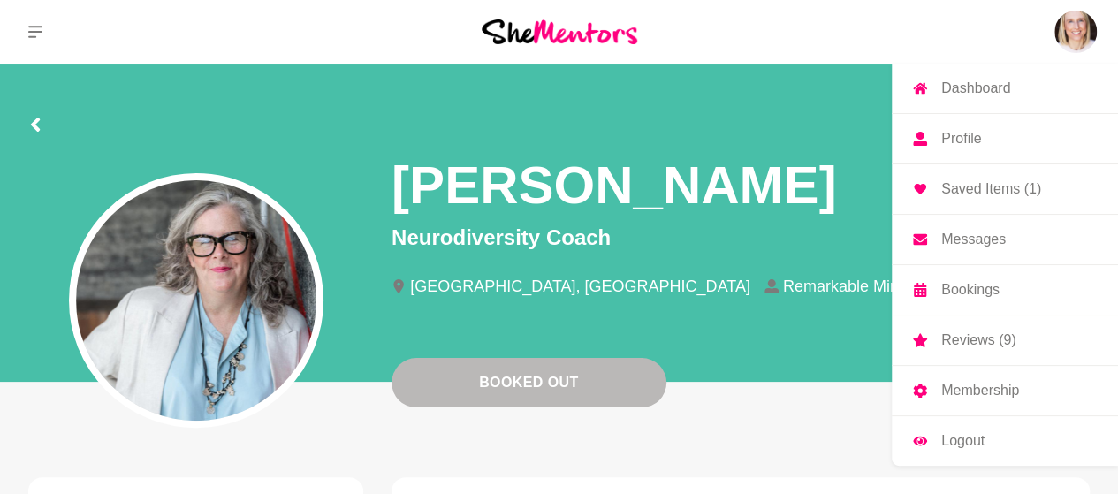
click at [1084, 25] on img at bounding box center [1076, 32] width 42 height 42
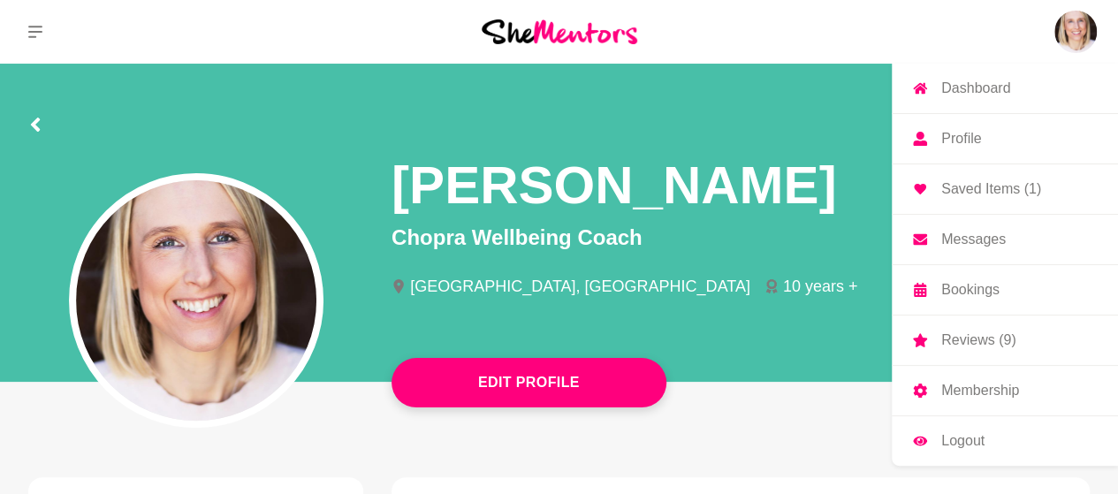
click at [967, 441] on p "Logout" at bounding box center [963, 441] width 43 height 14
